Goal: Task Accomplishment & Management: Manage account settings

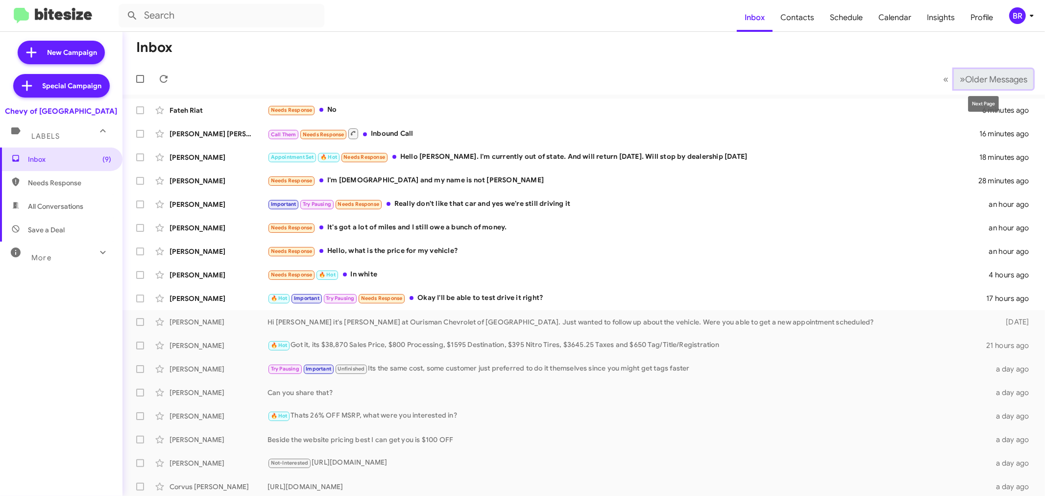
click at [990, 81] on span "Older Messages" at bounding box center [996, 79] width 62 height 11
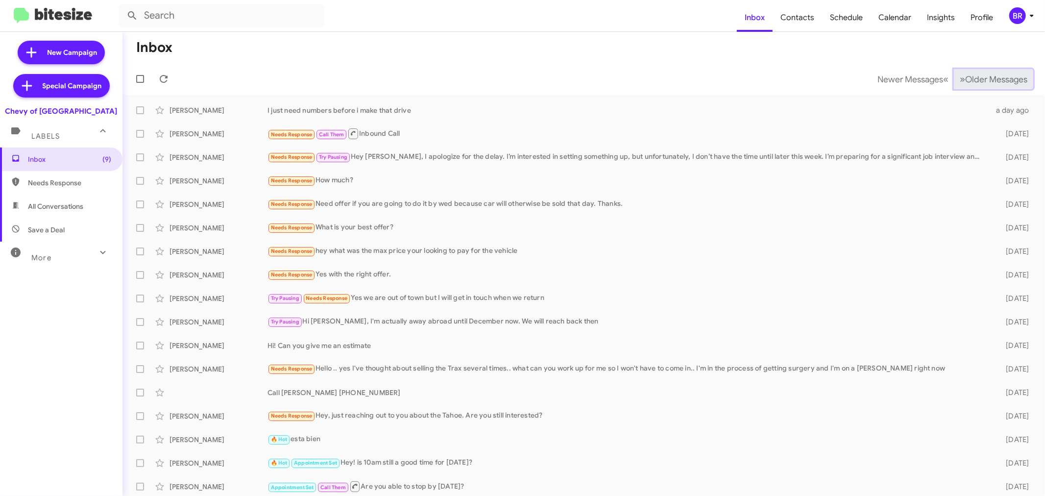
click at [974, 72] on button "» Next Older Messages" at bounding box center [993, 79] width 79 height 20
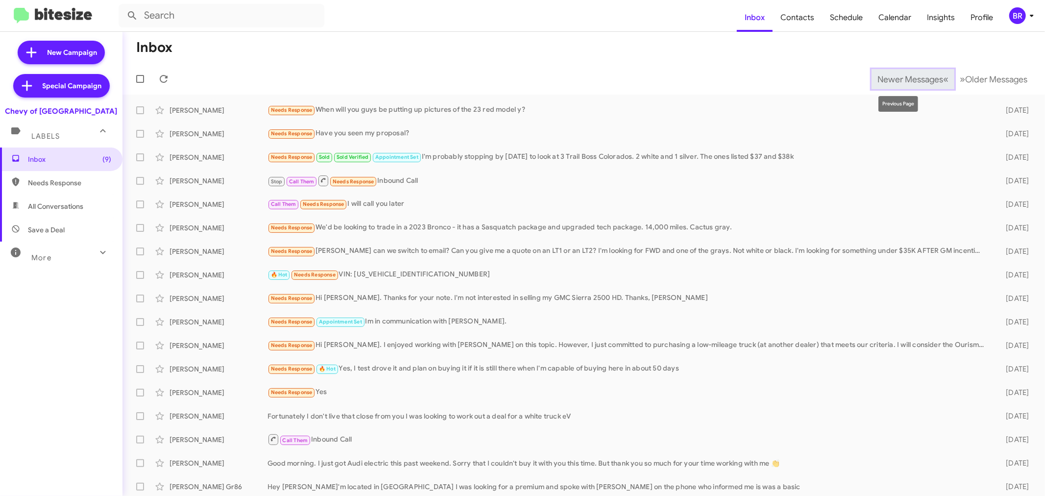
click at [891, 82] on span "Newer Messages" at bounding box center [910, 79] width 66 height 11
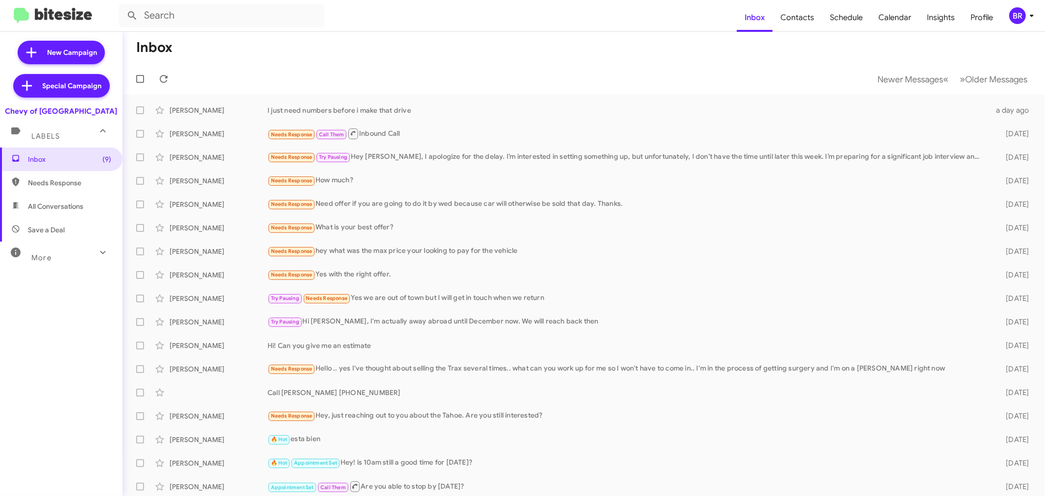
click at [1018, 8] on div "BR" at bounding box center [1017, 15] width 17 height 17
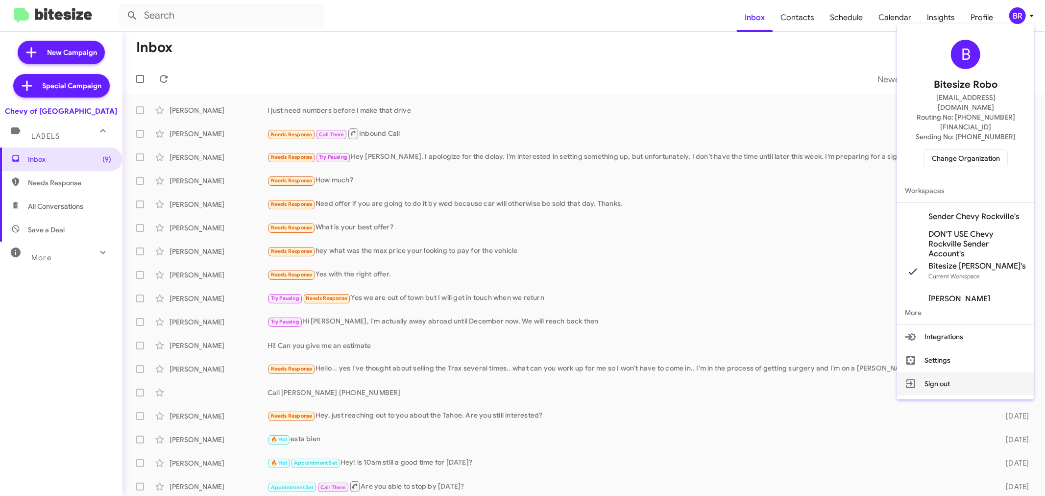
click at [946, 372] on button "Sign out" at bounding box center [965, 384] width 137 height 24
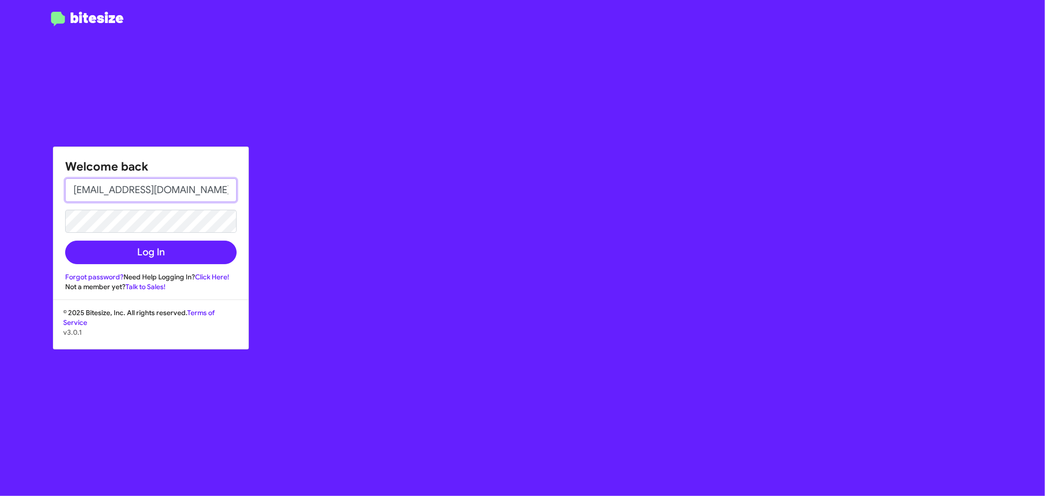
click at [132, 185] on input "[EMAIL_ADDRESS][DOMAIN_NAME]" at bounding box center [150, 190] width 171 height 24
type input "[PERSON_NAME][EMAIL_ADDRESS][DOMAIN_NAME]"
click at [122, 240] on form "[PERSON_NAME][EMAIL_ADDRESS][DOMAIN_NAME] Log In" at bounding box center [150, 221] width 171 height 86
click at [120, 248] on button "Log In" at bounding box center [150, 253] width 171 height 24
